Goal: Task Accomplishment & Management: Manage account settings

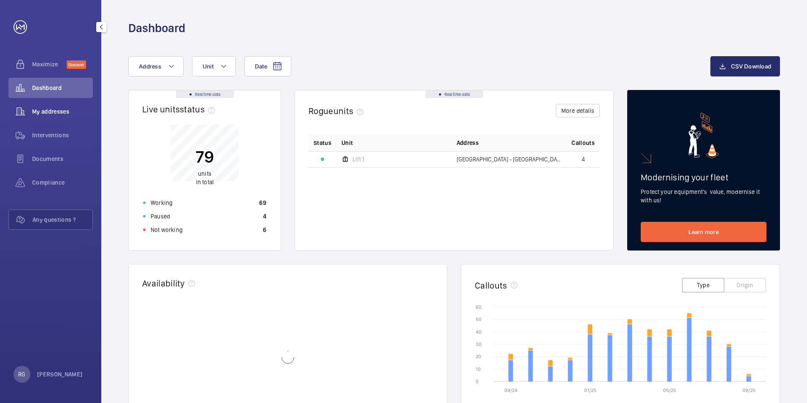
click at [80, 112] on span "My addresses" at bounding box center [62, 111] width 61 height 8
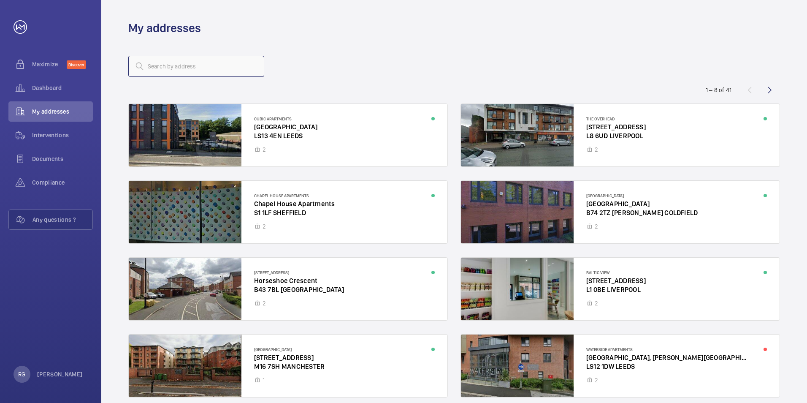
drag, startPoint x: 228, startPoint y: 65, endPoint x: 234, endPoint y: 65, distance: 5.5
click at [230, 65] on input "text" at bounding box center [196, 66] width 136 height 21
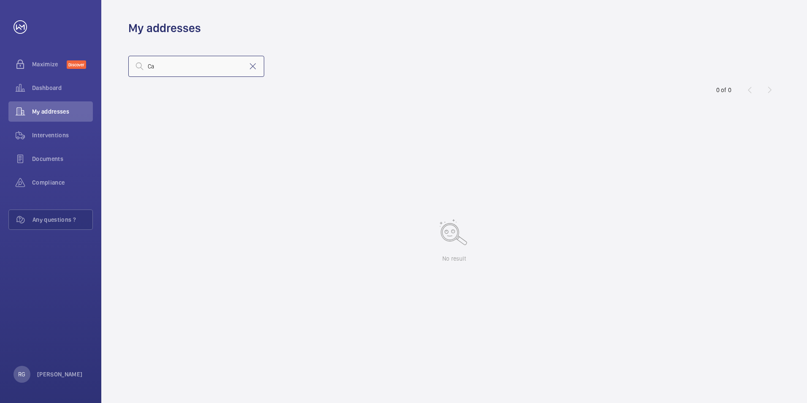
type input "C"
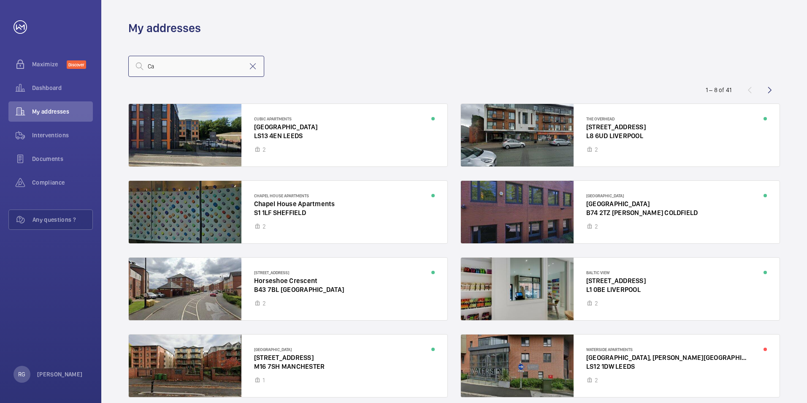
type input "C"
click at [169, 63] on input "text" at bounding box center [196, 66] width 136 height 21
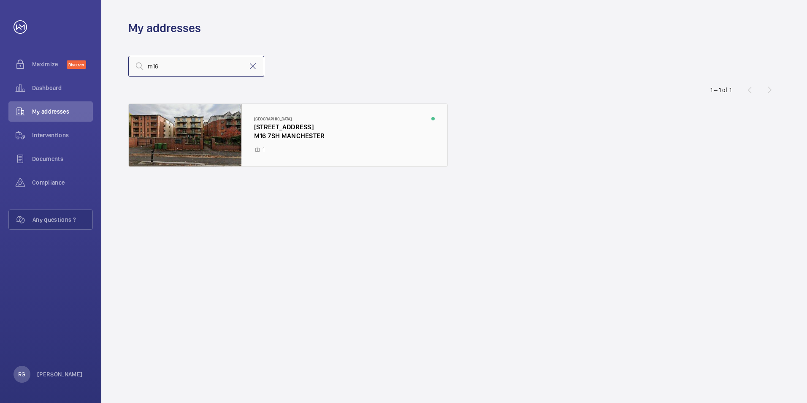
type input "m16"
click at [304, 124] on div at bounding box center [288, 135] width 319 height 62
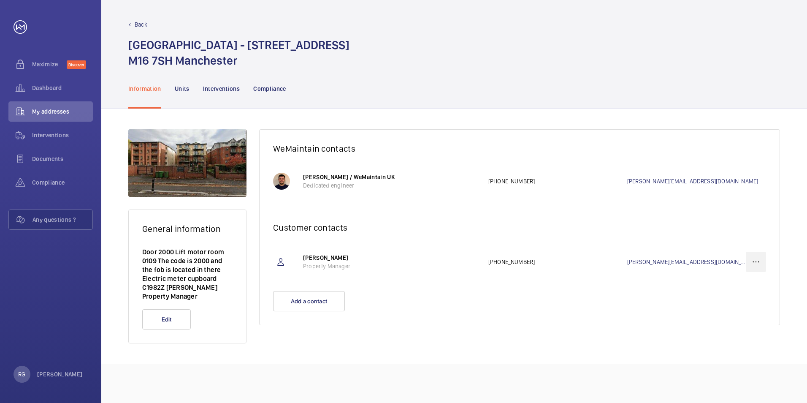
click at [760, 263] on wm-front-icon-button at bounding box center [756, 262] width 20 height 20
click at [742, 304] on p "Delete" at bounding box center [740, 303] width 33 height 8
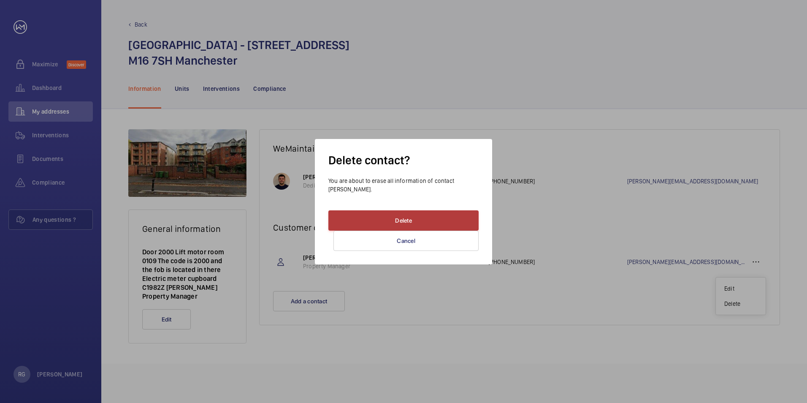
click at [453, 214] on button "Delete" at bounding box center [403, 220] width 150 height 20
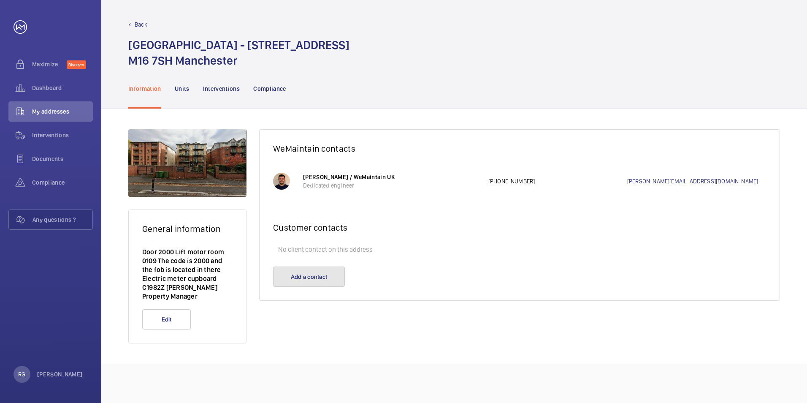
click at [301, 275] on button "Add a contact" at bounding box center [309, 276] width 72 height 20
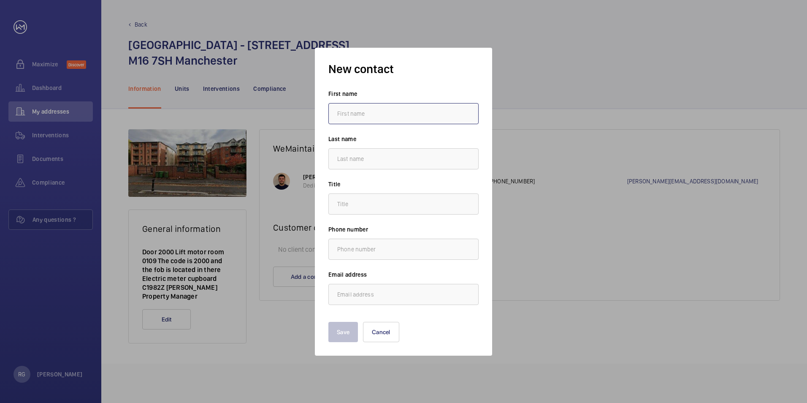
drag, startPoint x: 357, startPoint y: 110, endPoint x: 360, endPoint y: 114, distance: 5.5
click at [357, 110] on input "text" at bounding box center [403, 113] width 150 height 21
click at [357, 118] on input "text" at bounding box center [403, 113] width 150 height 21
paste input "[PERSON_NAME]"
type input "[PERSON_NAME]"
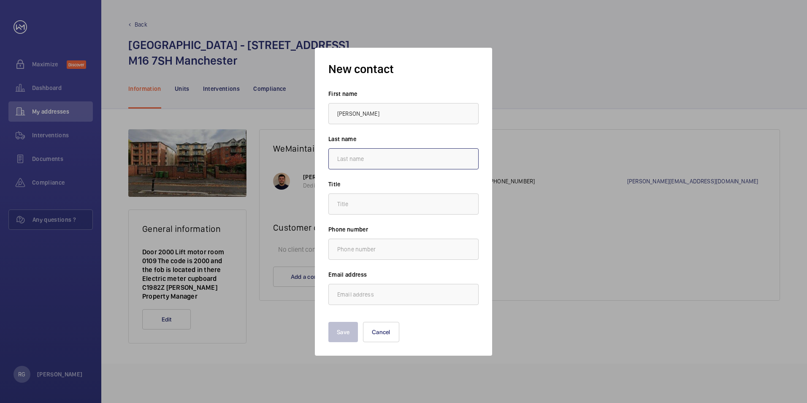
click at [364, 162] on input "text" at bounding box center [403, 158] width 150 height 21
paste input "[PERSON_NAME]"
type input "[PERSON_NAME]"
click at [396, 215] on div "First name [PERSON_NAME] Last name [PERSON_NAME] Title Phone number Email addre…" at bounding box center [403, 196] width 150 height 215
click at [395, 207] on input "text" at bounding box center [403, 203] width 150 height 21
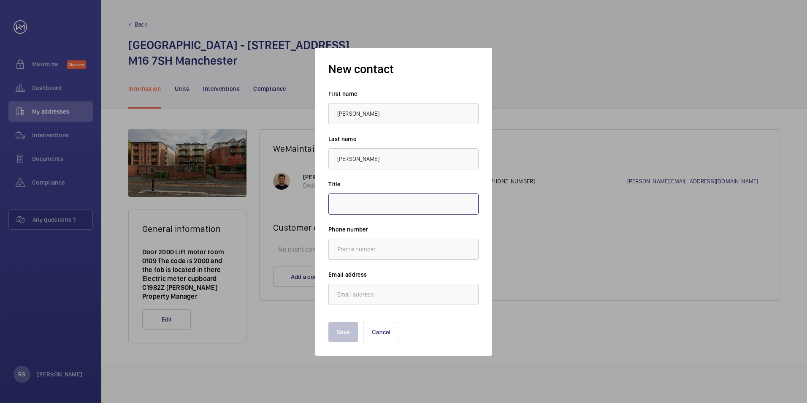
type input "."
click at [399, 289] on input "email" at bounding box center [403, 294] width 150 height 21
paste input "[PERSON_NAME][EMAIL_ADDRESS][DOMAIN_NAME]"
type input "[PERSON_NAME][EMAIL_ADDRESS][DOMAIN_NAME]"
click at [344, 323] on button "Save" at bounding box center [343, 332] width 30 height 20
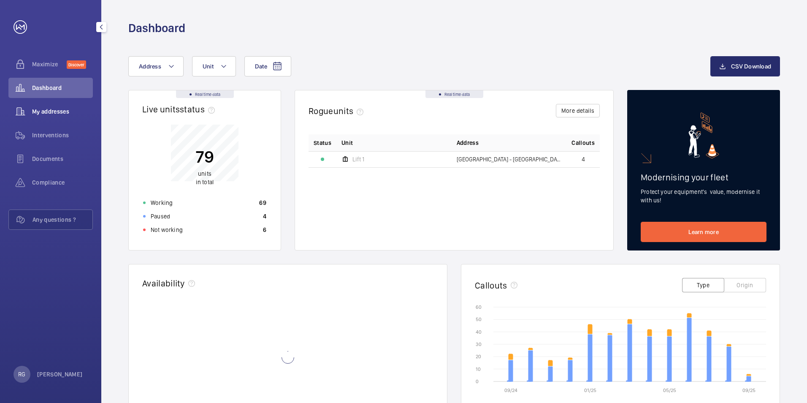
click at [73, 117] on div "My addresses" at bounding box center [50, 111] width 84 height 20
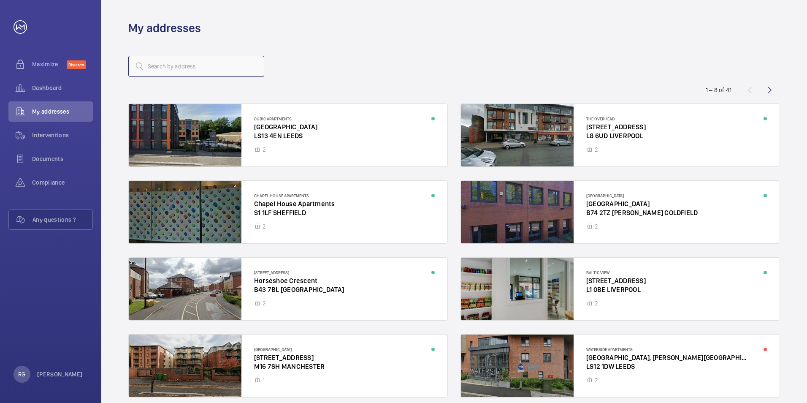
click at [202, 63] on input "text" at bounding box center [196, 66] width 136 height 21
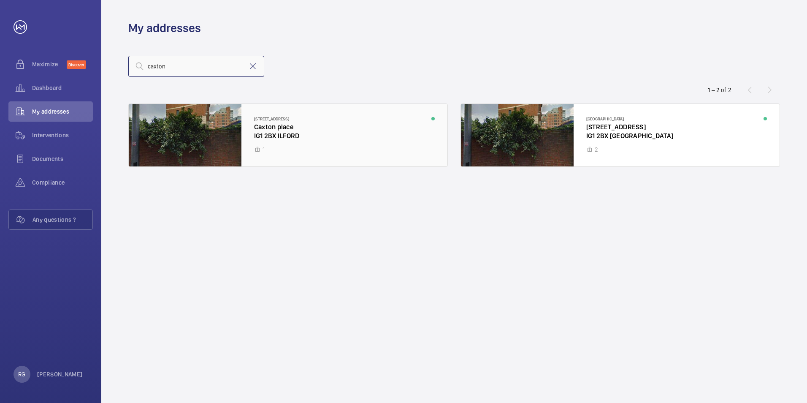
type input "caxton"
click at [306, 154] on div at bounding box center [288, 135] width 319 height 62
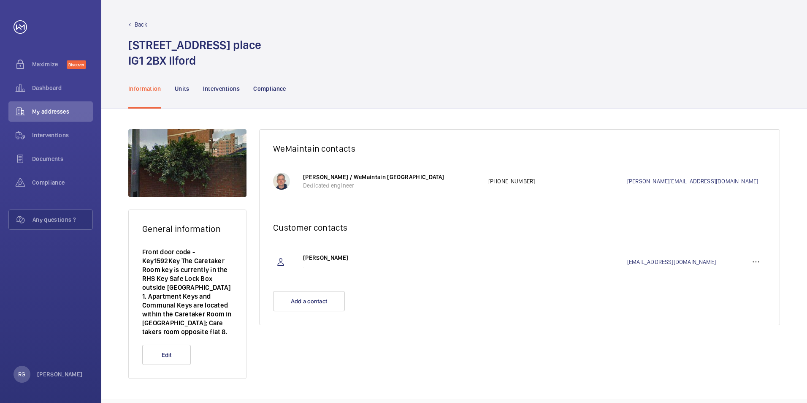
click at [144, 25] on p "Back" at bounding box center [141, 24] width 13 height 8
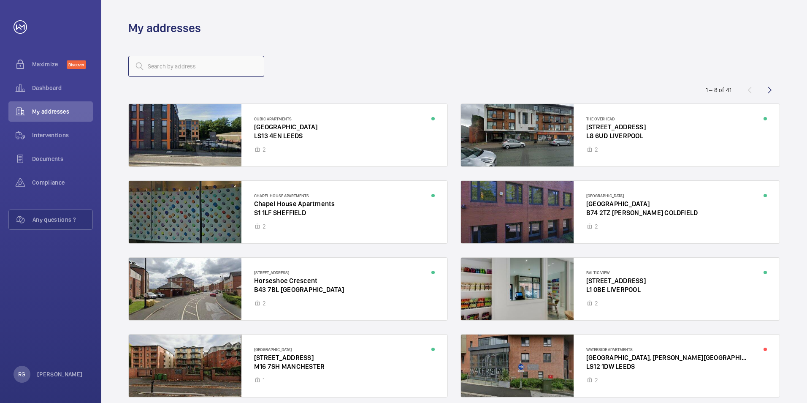
click at [212, 64] on input "text" at bounding box center [196, 66] width 136 height 21
click at [172, 67] on input "text" at bounding box center [196, 66] width 136 height 21
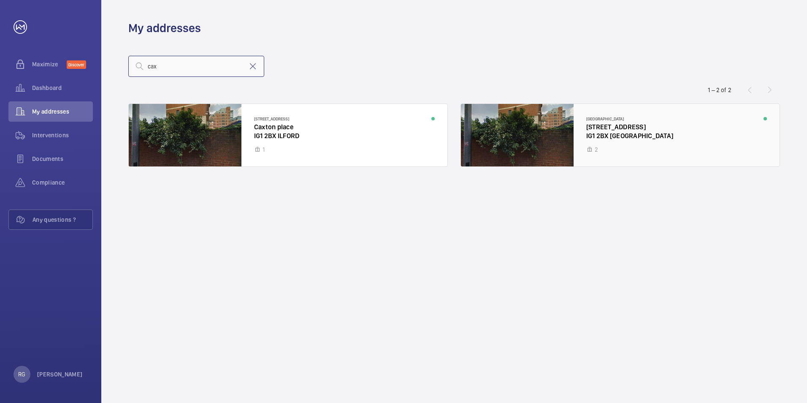
type input "cax"
click at [615, 141] on div at bounding box center [620, 135] width 319 height 62
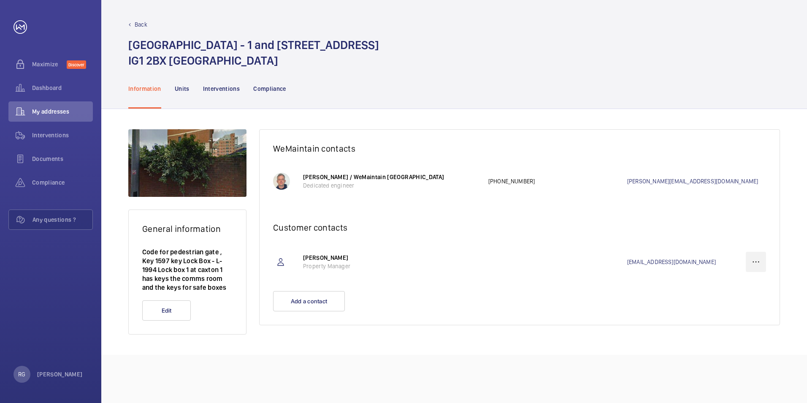
click at [757, 258] on wm-front-icon-button at bounding box center [756, 262] width 20 height 20
click at [742, 304] on p "Delete" at bounding box center [740, 303] width 33 height 8
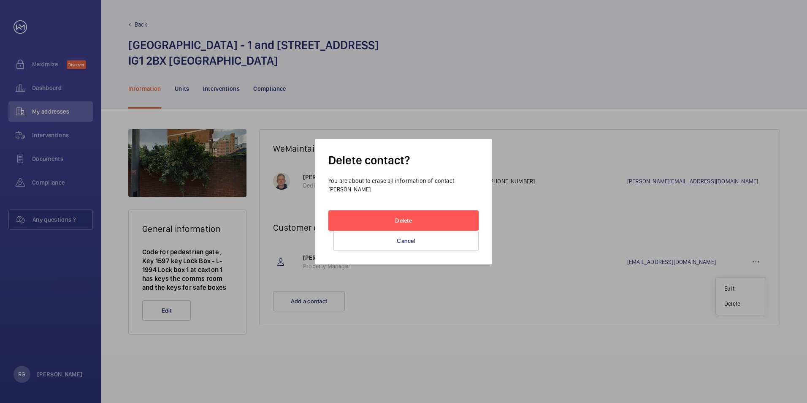
click at [431, 205] on div "Delete contact? You are about to erase all information of contact Natalie Wurch…" at bounding box center [403, 201] width 177 height 125
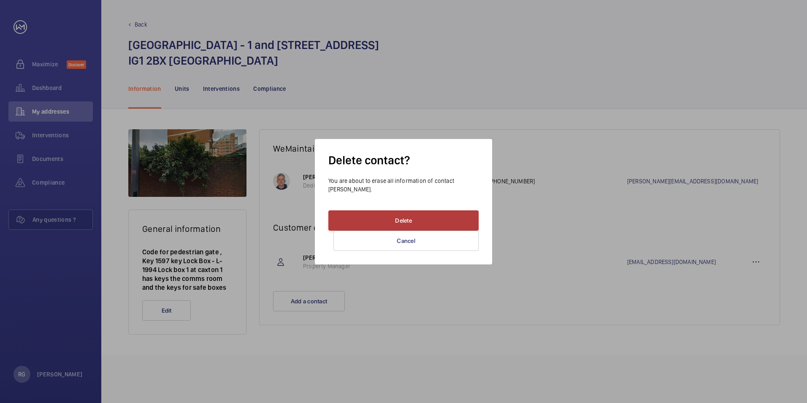
click at [427, 219] on button "Delete" at bounding box center [403, 220] width 150 height 20
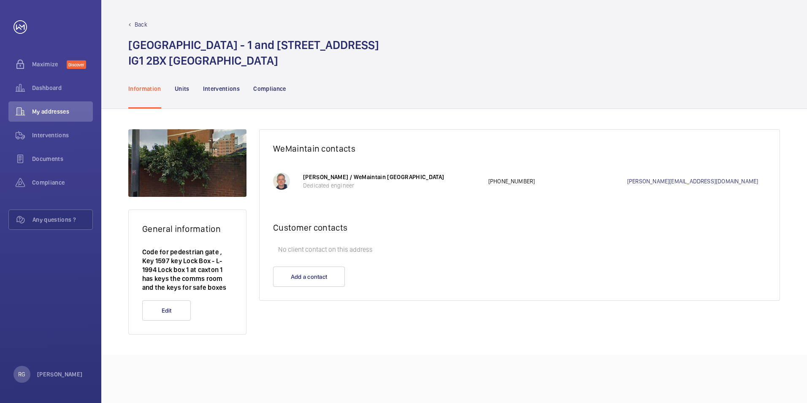
click at [300, 287] on wm-front-card-footer "Add a contact" at bounding box center [520, 283] width 520 height 34
click at [306, 279] on button "Add a contact" at bounding box center [309, 276] width 72 height 20
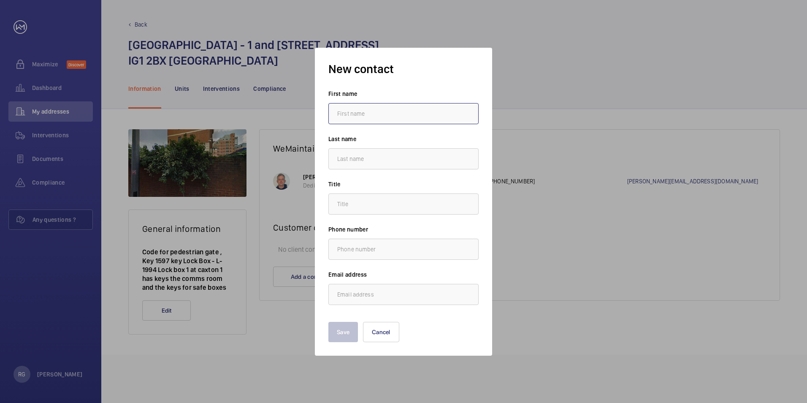
click at [345, 109] on input "text" at bounding box center [403, 113] width 150 height 21
type input "[PERSON_NAME]"
type input "."
type input "[PERSON_NAME][EMAIL_ADDRESS][DOMAIN_NAME]"
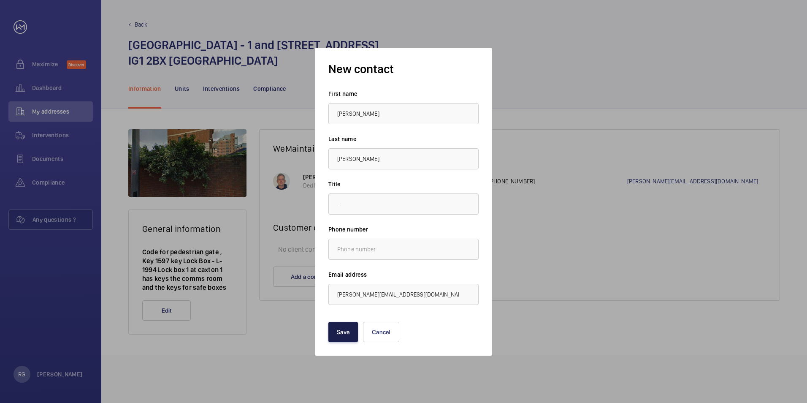
click at [347, 328] on button "Save" at bounding box center [343, 332] width 30 height 20
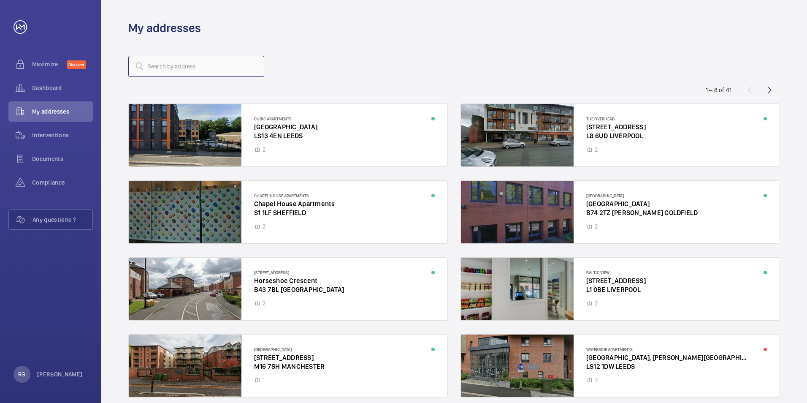
click at [185, 68] on input "text" at bounding box center [196, 66] width 136 height 21
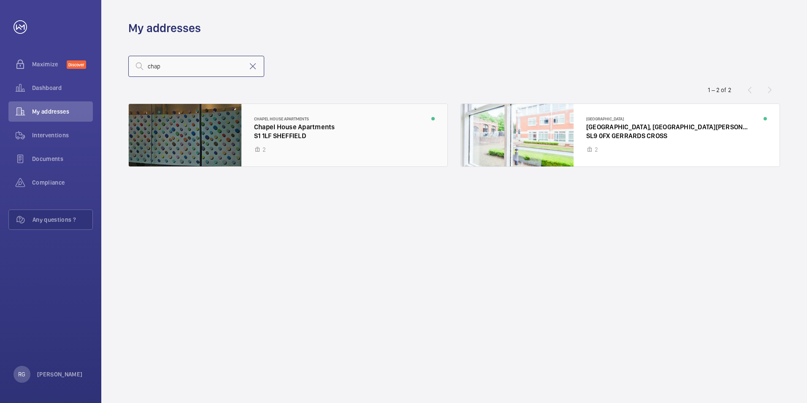
type input "chap"
click at [299, 145] on div at bounding box center [288, 135] width 319 height 62
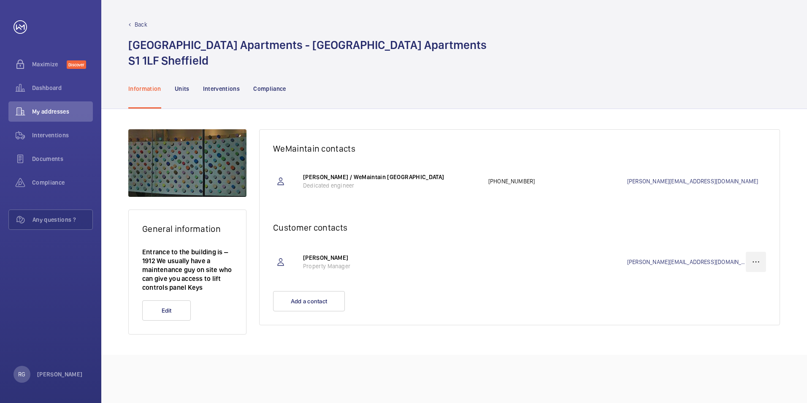
click at [753, 260] on wm-front-icon-button at bounding box center [756, 262] width 20 height 20
click at [730, 301] on p "Delete" at bounding box center [740, 303] width 33 height 8
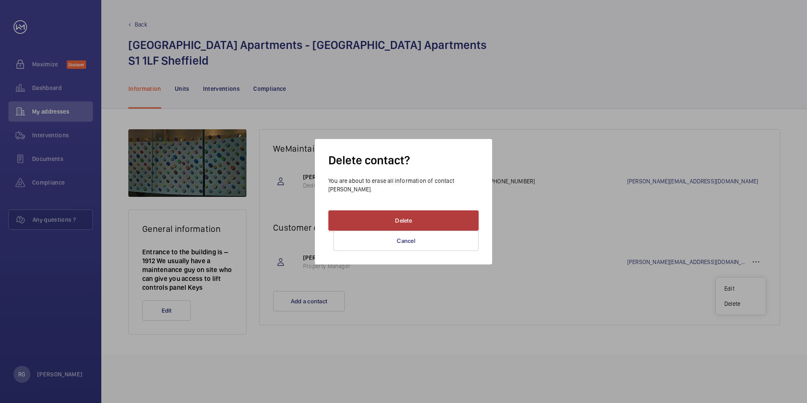
click at [433, 218] on button "Delete" at bounding box center [403, 220] width 150 height 20
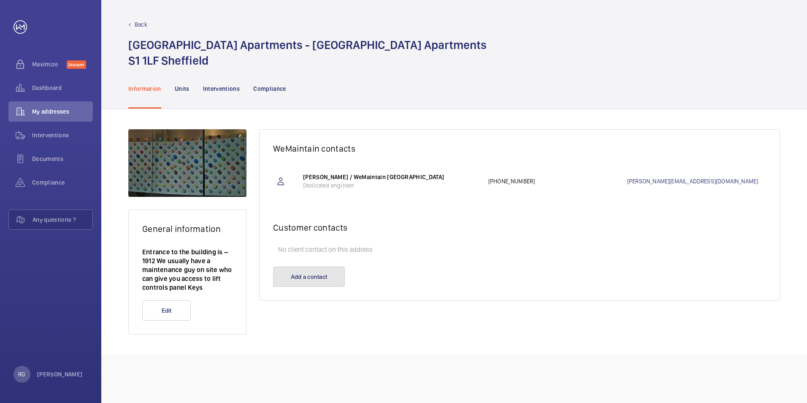
click at [291, 275] on button "Add a contact" at bounding box center [309, 276] width 72 height 20
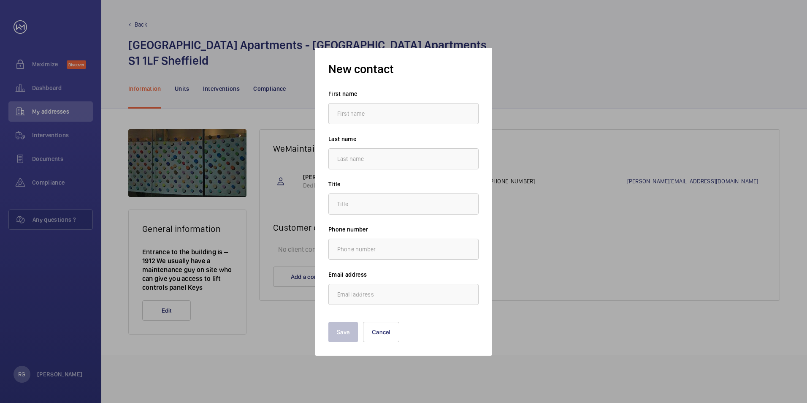
click at [336, 116] on input "text" at bounding box center [403, 113] width 150 height 21
type input "Sophie"
type input "Jaques"
type input "s.jaques@hc-gb.com"
type input "[PERSON_NAME]"
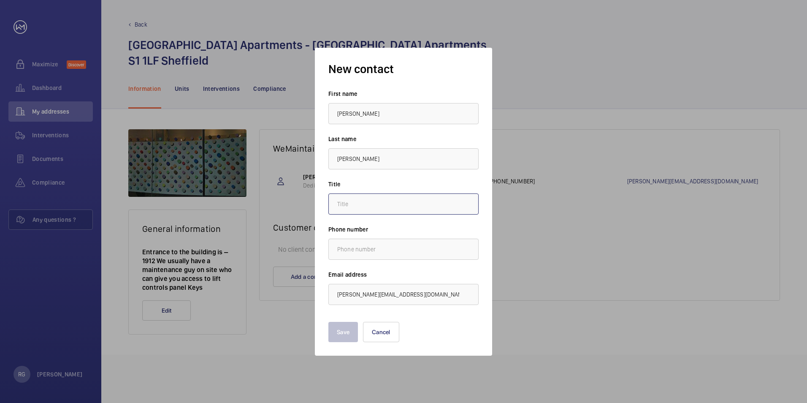
type input "."
click at [349, 327] on button "Save" at bounding box center [343, 332] width 30 height 20
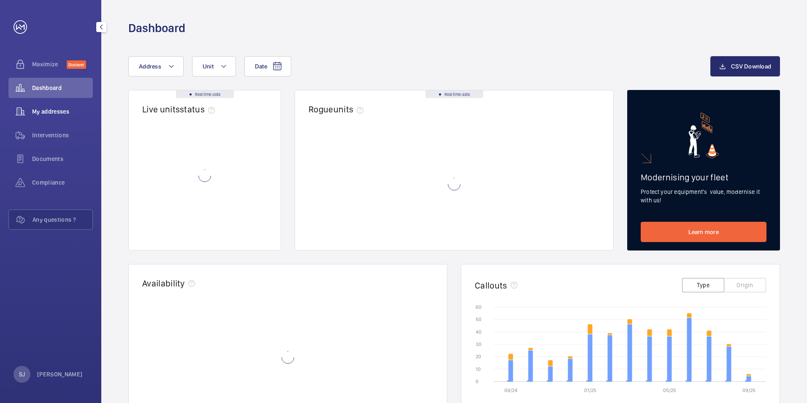
click at [51, 106] on div "My addresses" at bounding box center [50, 111] width 84 height 20
